Goal: Information Seeking & Learning: Learn about a topic

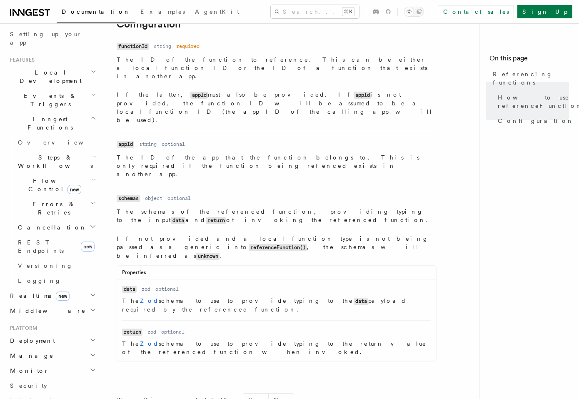
scroll to position [1166, 0]
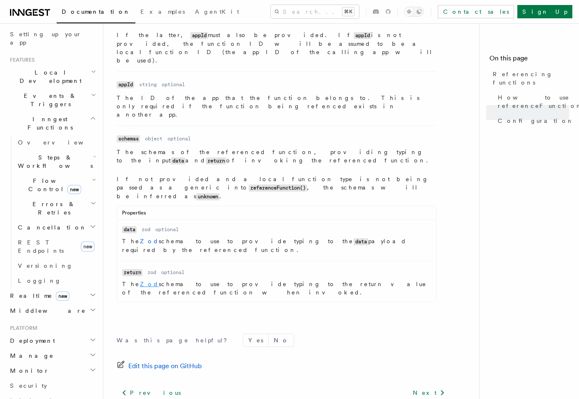
click at [140, 281] on link "Zod" at bounding box center [149, 284] width 19 height 7
click at [47, 258] on link "Versioning" at bounding box center [56, 265] width 83 height 15
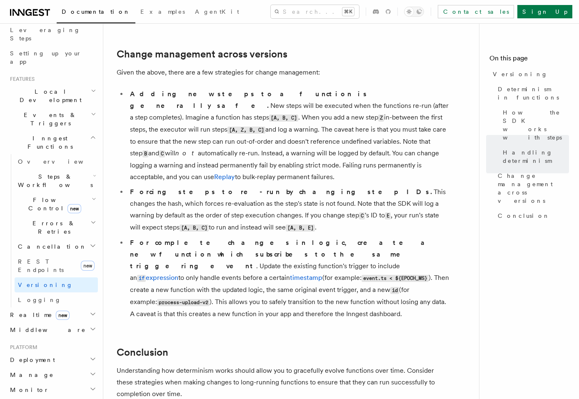
scroll to position [157, 0]
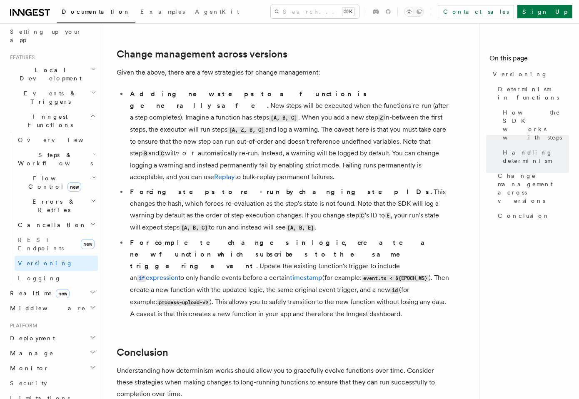
click at [47, 330] on h2 "Deployment" at bounding box center [52, 337] width 91 height 15
click at [41, 350] on span "Overview" at bounding box center [61, 353] width 86 height 7
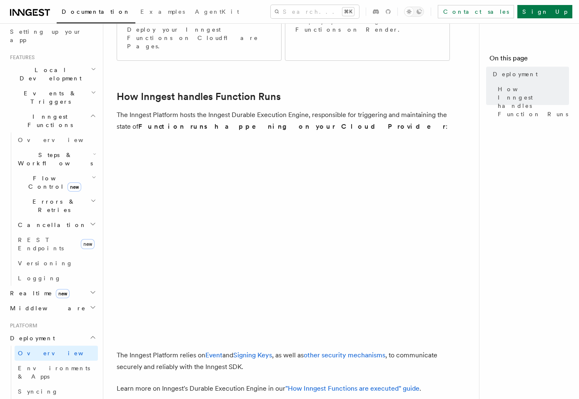
scroll to position [311, 0]
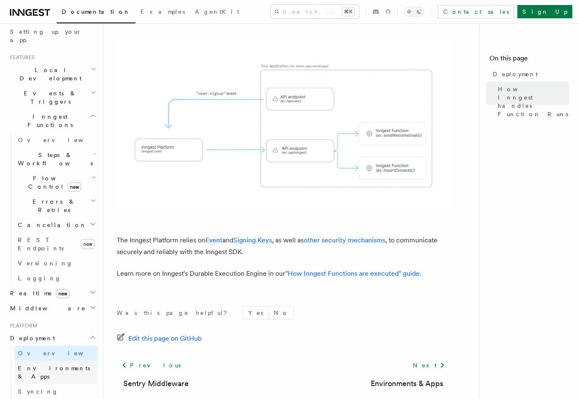
click at [43, 365] on span "Environments & Apps" at bounding box center [54, 372] width 72 height 15
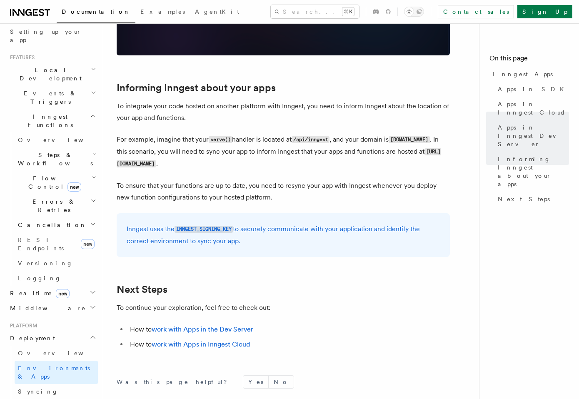
scroll to position [1224, 0]
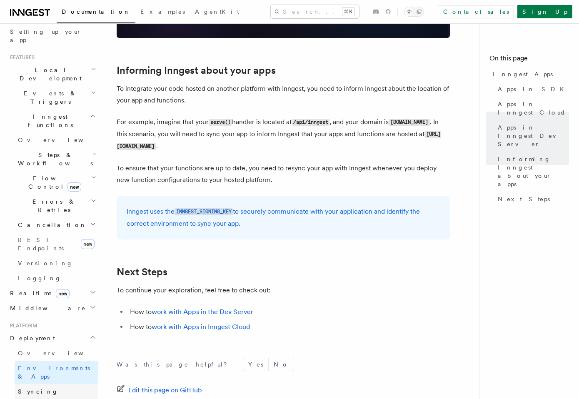
click at [45, 384] on link "Syncing" at bounding box center [56, 391] width 83 height 15
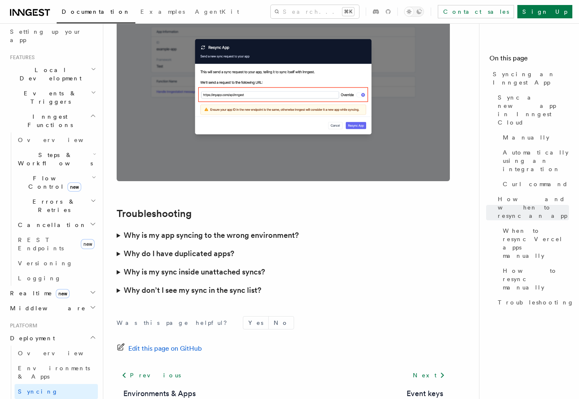
scroll to position [2365, 0]
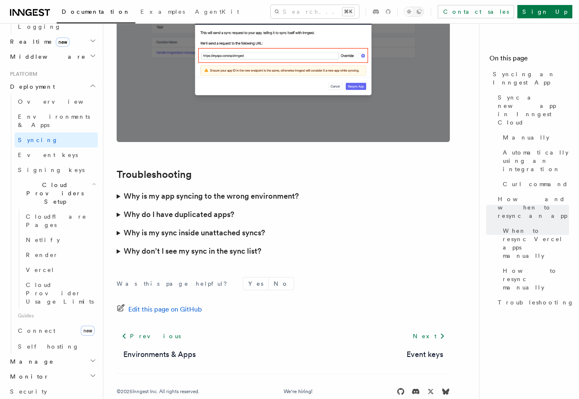
scroll to position [420, 0]
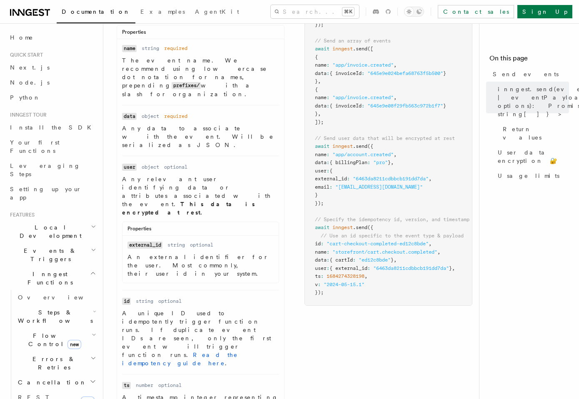
scroll to position [330, 0]
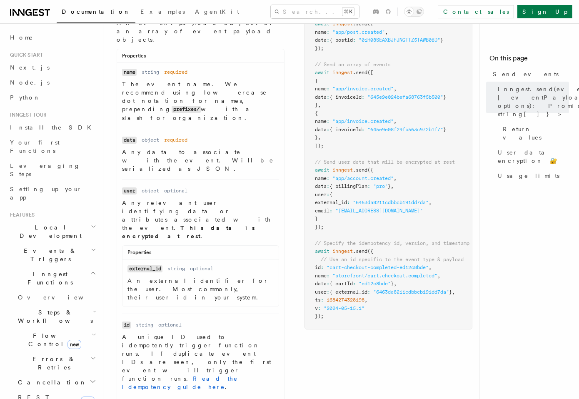
click at [240, 276] on p "An external identifier for the user. Most commonly, their user id in your syste…" at bounding box center [200, 288] width 146 height 25
click at [141, 265] on code "external_id" at bounding box center [144, 268] width 35 height 7
click at [145, 265] on code "external_id" at bounding box center [144, 268] width 35 height 7
click at [147, 265] on code "external_id" at bounding box center [144, 268] width 35 height 7
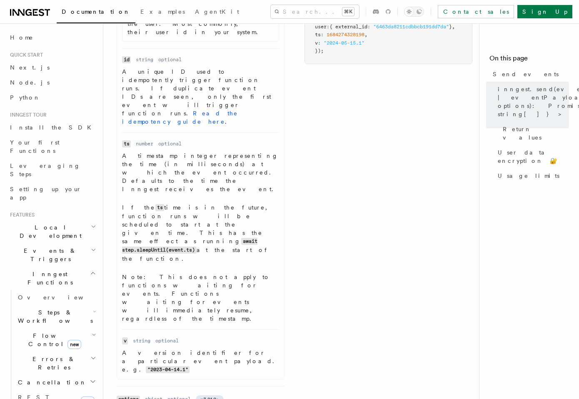
scroll to position [592, 0]
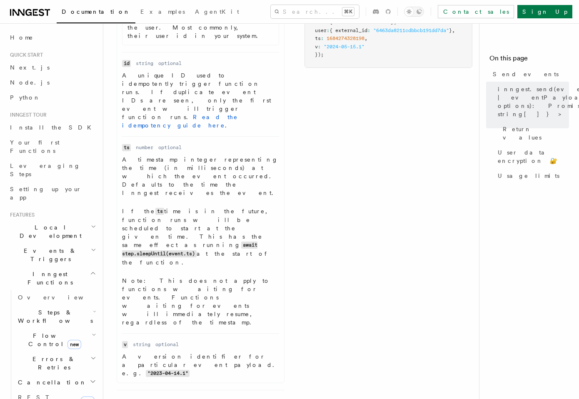
click at [151, 398] on dd "object" at bounding box center [153, 402] width 17 height 7
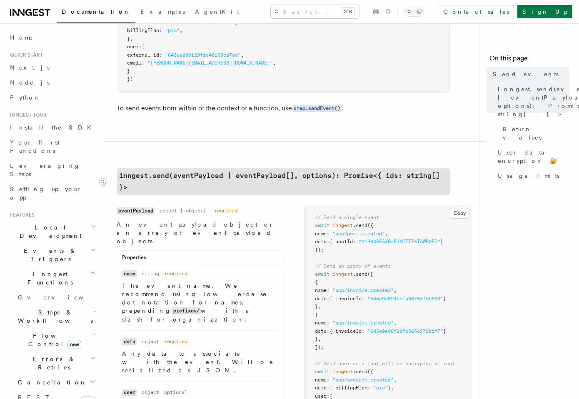
scroll to position [125, 0]
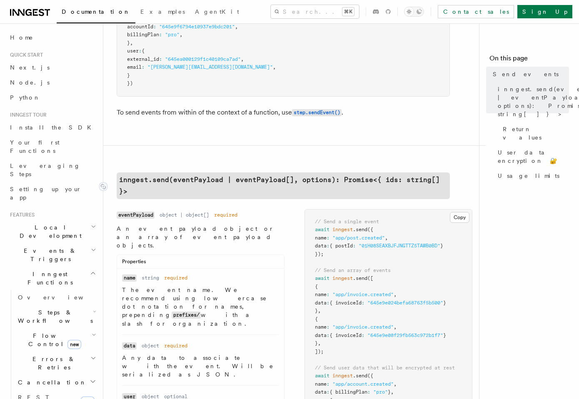
drag, startPoint x: 233, startPoint y: 293, endPoint x: 115, endPoint y: 181, distance: 162.5
copy article "inngest.send(eventPayload | eventPayload[], options): Promise<{ ids: string[] }…"
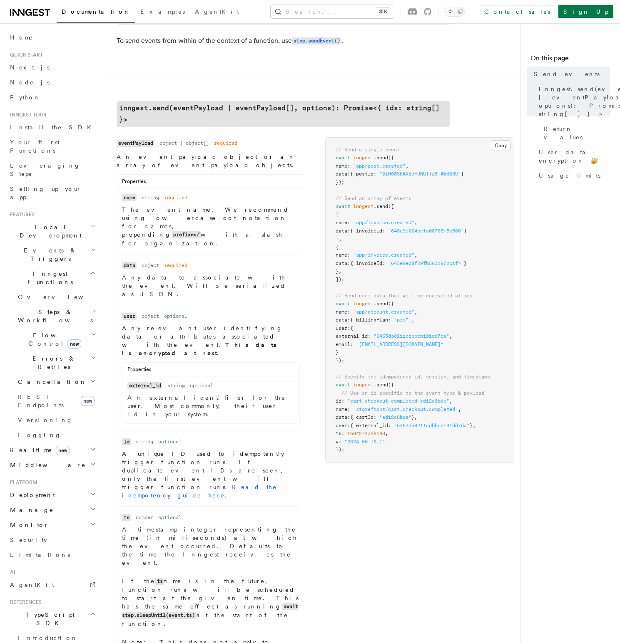
scroll to position [240, 0]
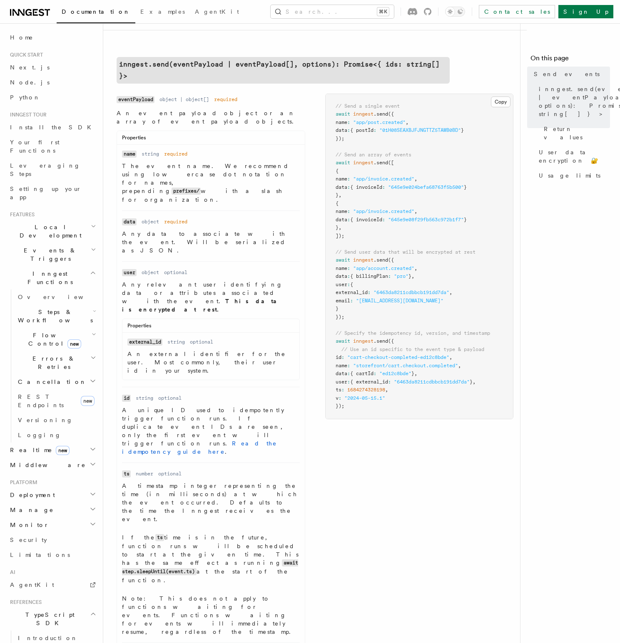
click at [376, 398] on div "Name eventPayload Type object | object[] Required required Description An event…" at bounding box center [315, 437] width 397 height 687
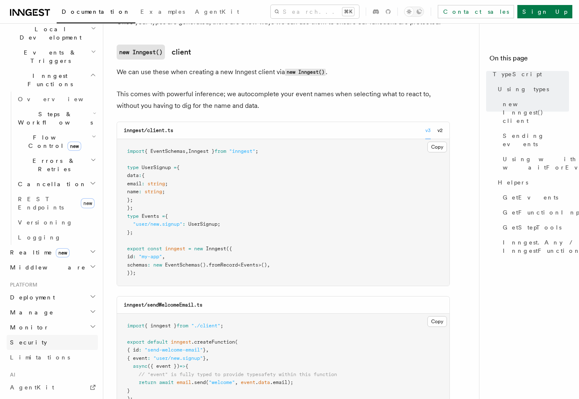
scroll to position [221, 0]
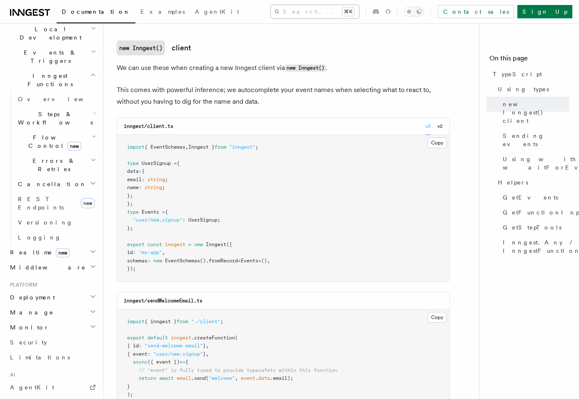
click at [302, 5] on button "Search... ⌘K" at bounding box center [315, 11] width 88 height 13
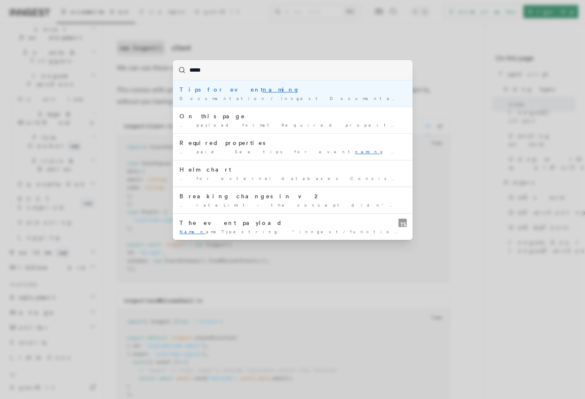
type input "******"
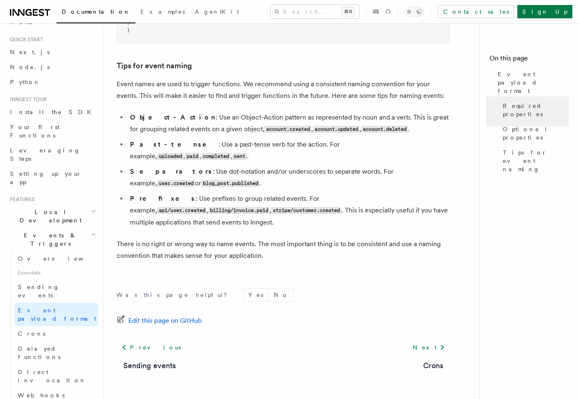
scroll to position [537, 0]
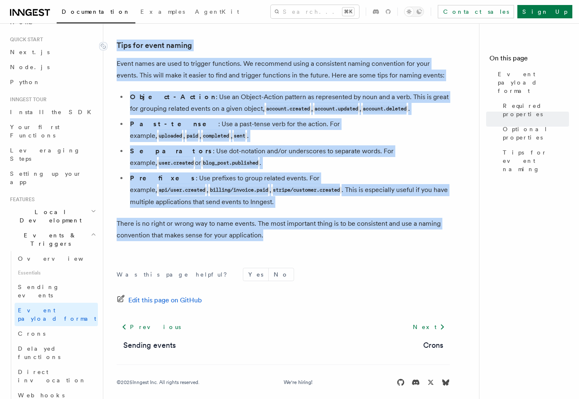
drag, startPoint x: 266, startPoint y: 226, endPoint x: 109, endPoint y: 46, distance: 238.7
copy article "Tips for event naming Event names are used to trigger functions. We recommend u…"
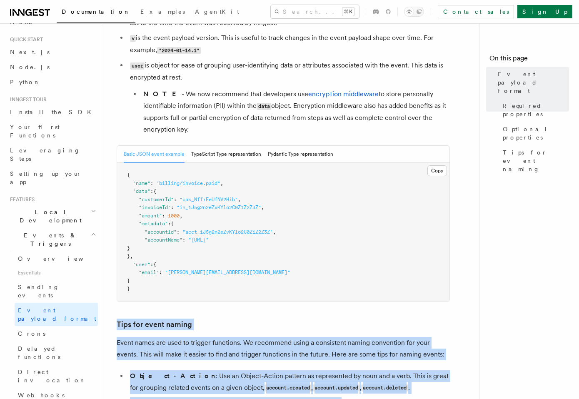
scroll to position [302, 0]
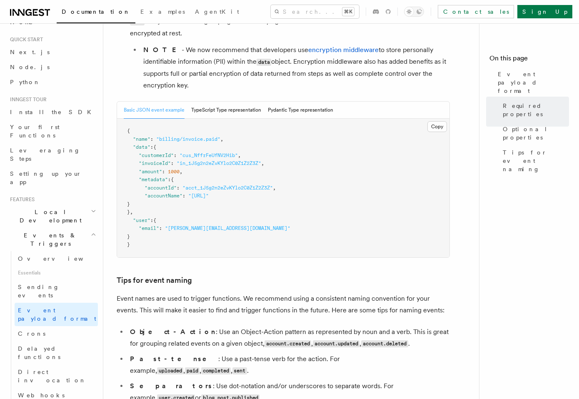
click at [148, 246] on pre "{ "name" : "billing/invoice.paid" , "data" : { "customerId" : "cus_NffrFeUfNV2H…" at bounding box center [283, 188] width 332 height 139
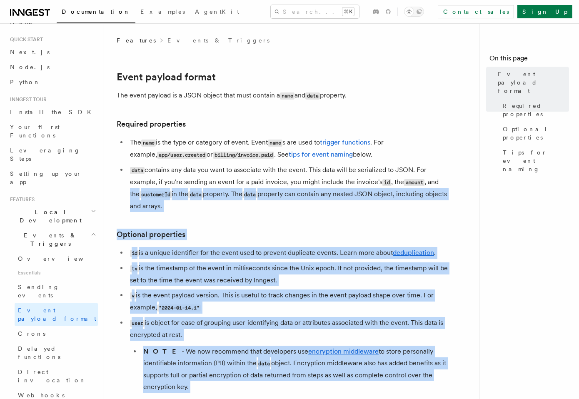
scroll to position [0, 0]
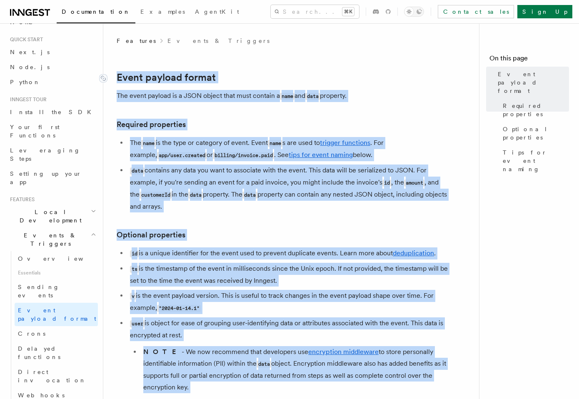
drag, startPoint x: 136, startPoint y: 248, endPoint x: 116, endPoint y: 80, distance: 169.4
copy article "Event payload format The event payload is a JSON object that must contain a nam…"
